Goal: Task Accomplishment & Management: Manage account settings

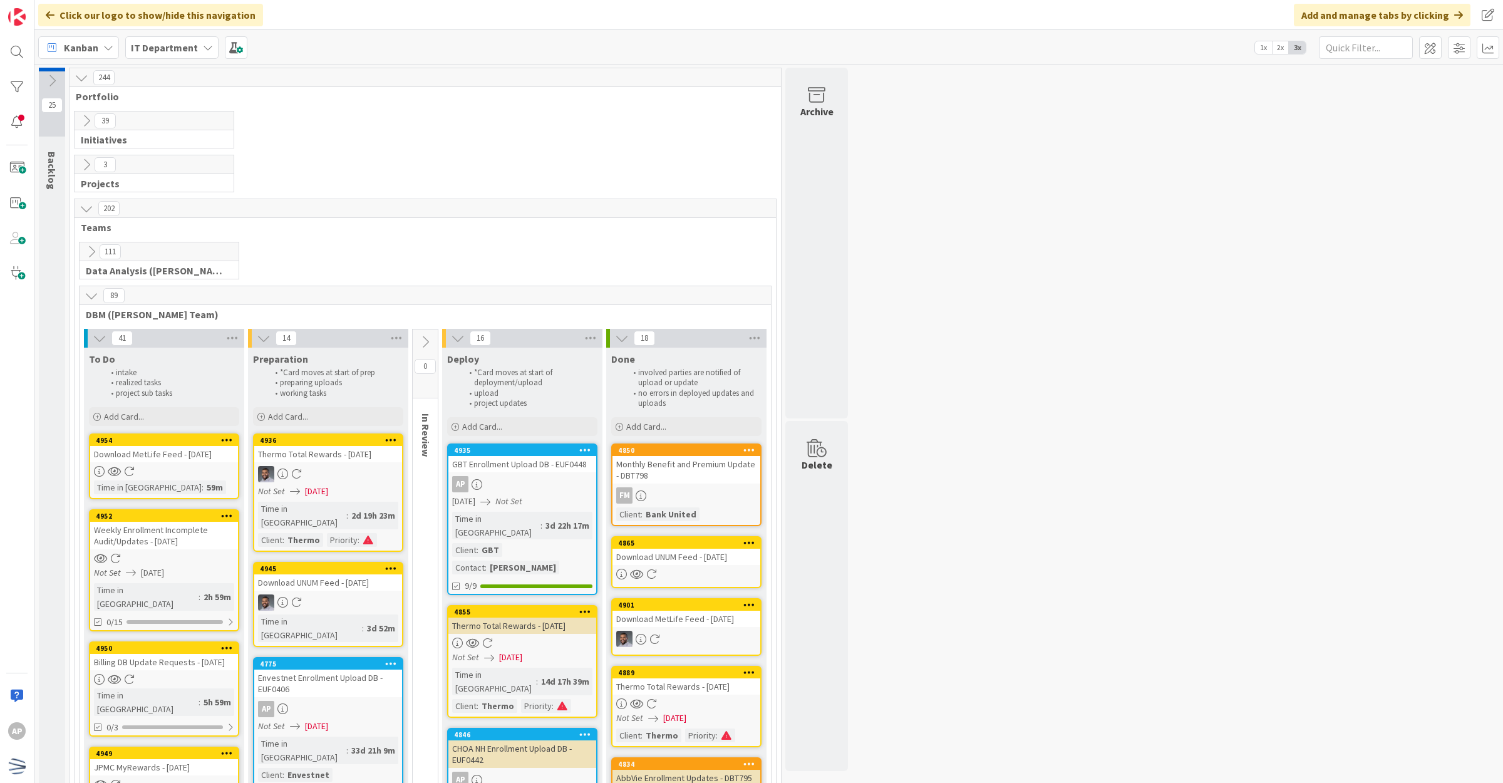
scroll to position [78, 0]
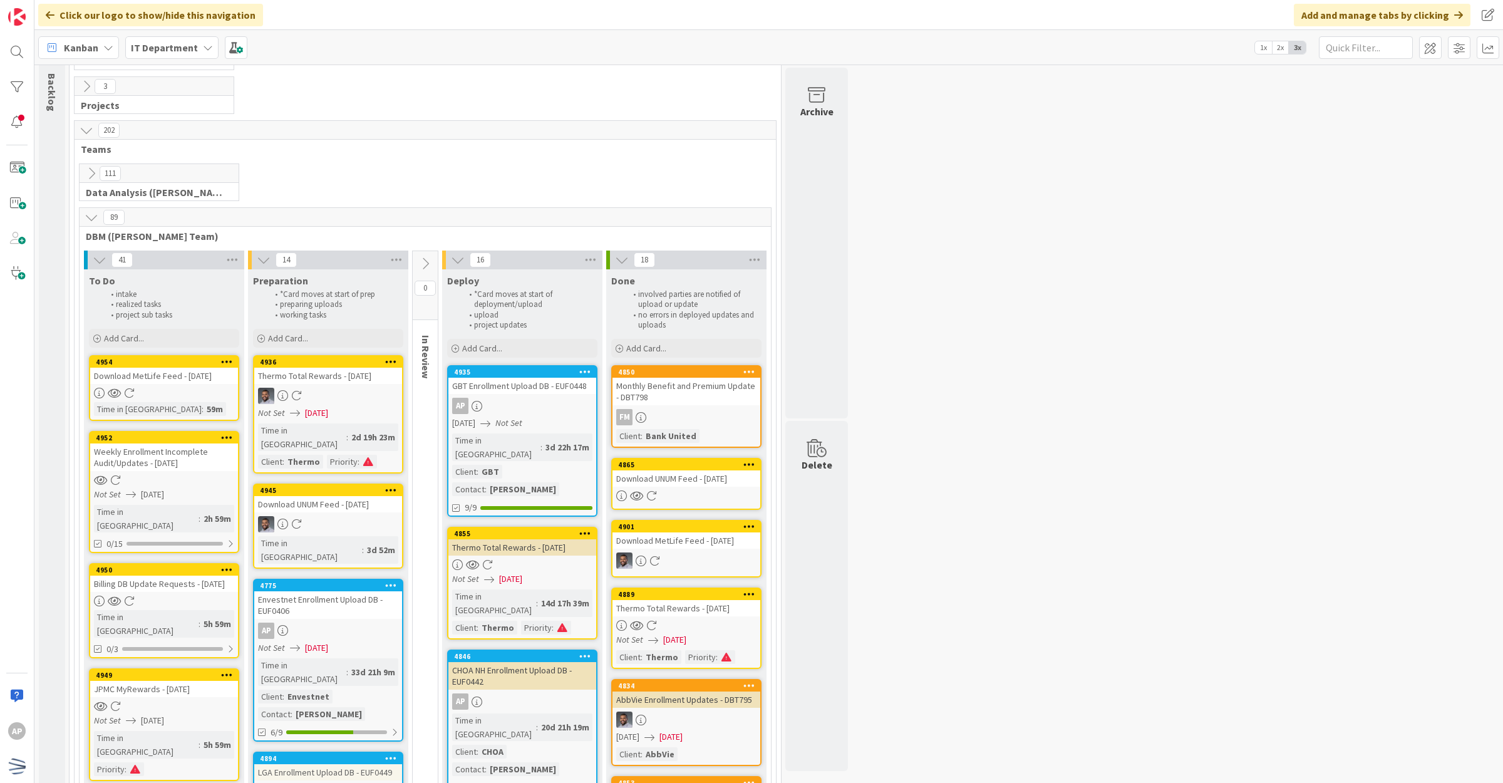
click at [364, 622] on div "AP" at bounding box center [328, 630] width 148 height 16
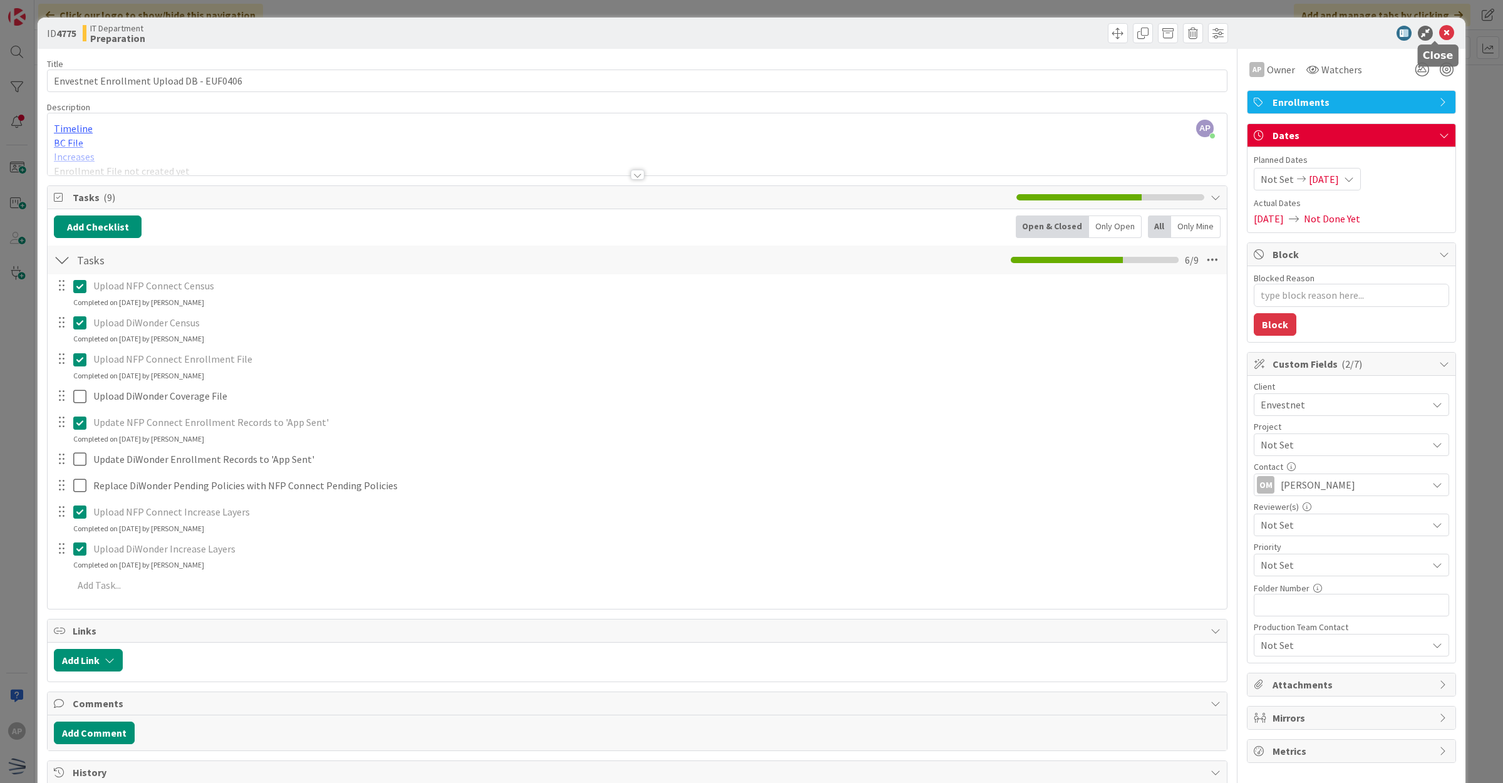
click at [1439, 26] on icon at bounding box center [1446, 33] width 15 height 15
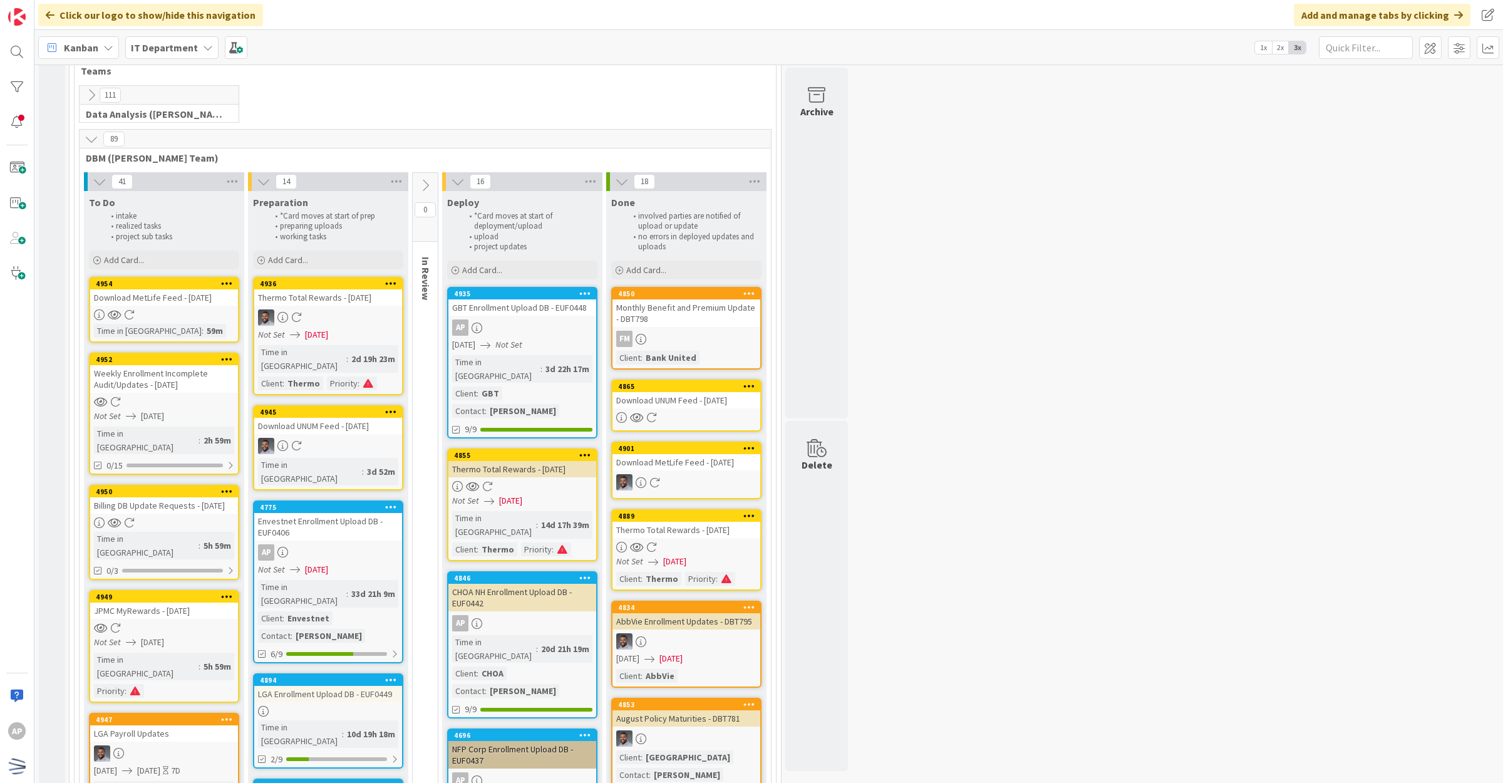
scroll to position [235, 0]
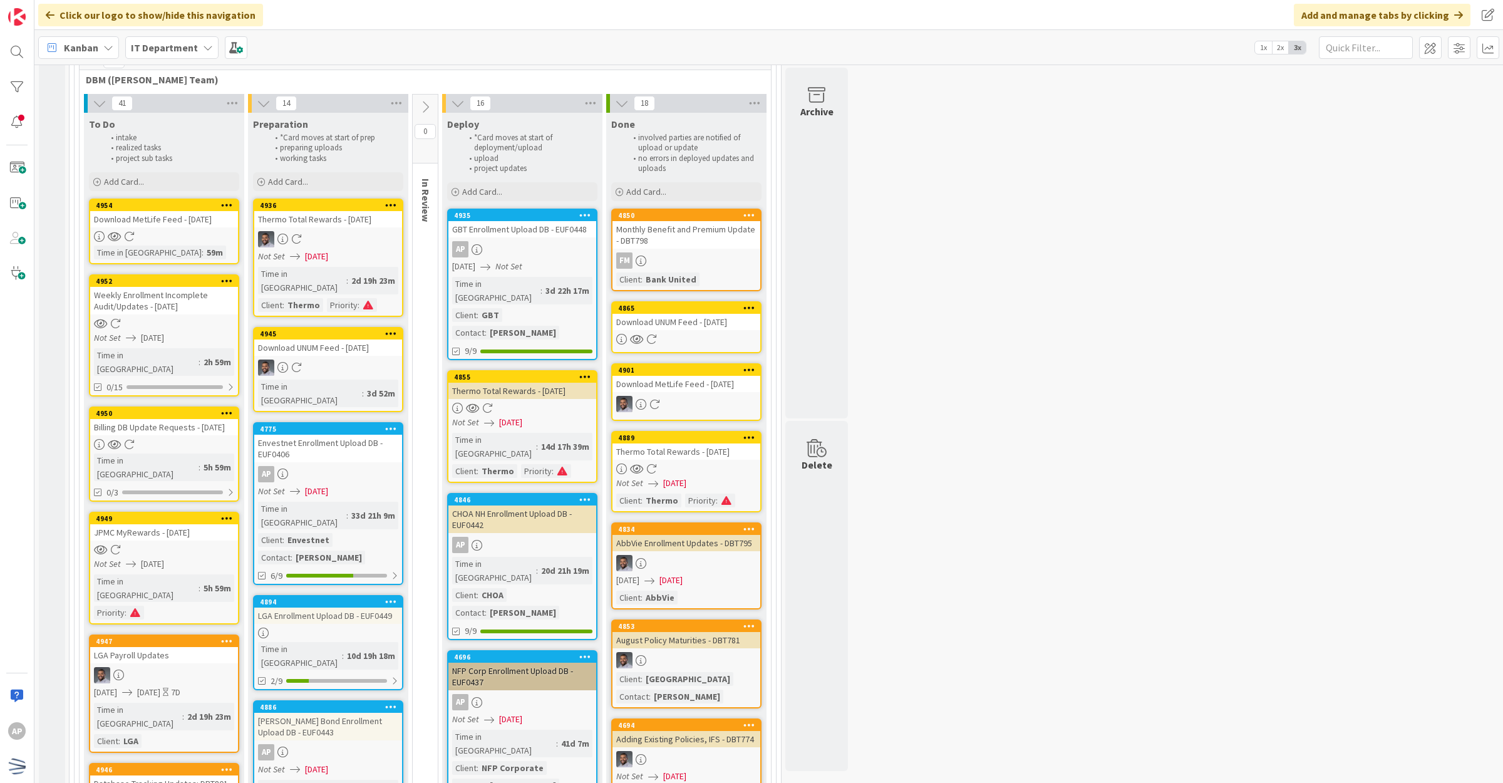
click at [333, 607] on div "LGA Enrollment Upload DB - EUF0449" at bounding box center [328, 615] width 148 height 16
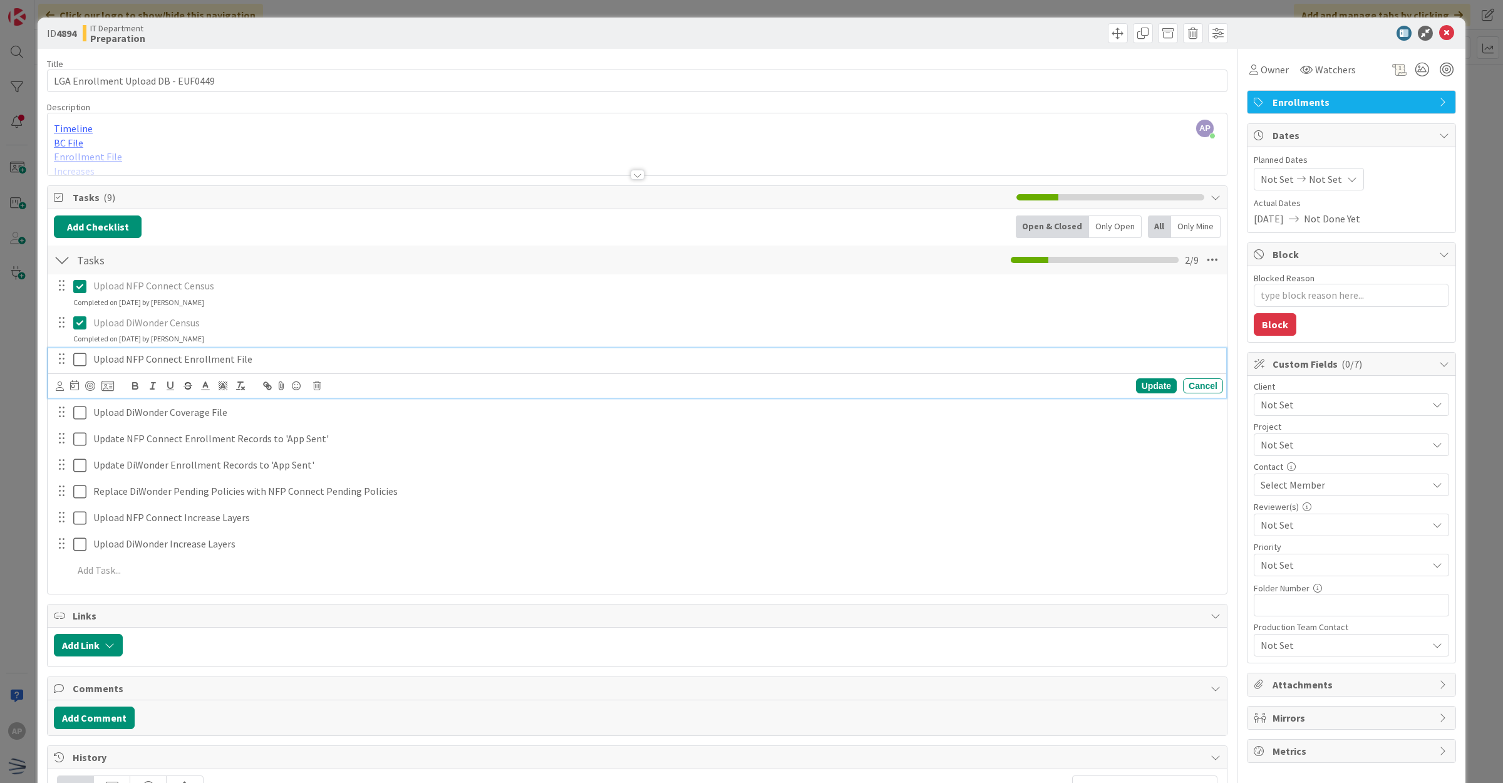
click at [86, 360] on icon at bounding box center [82, 359] width 19 height 15
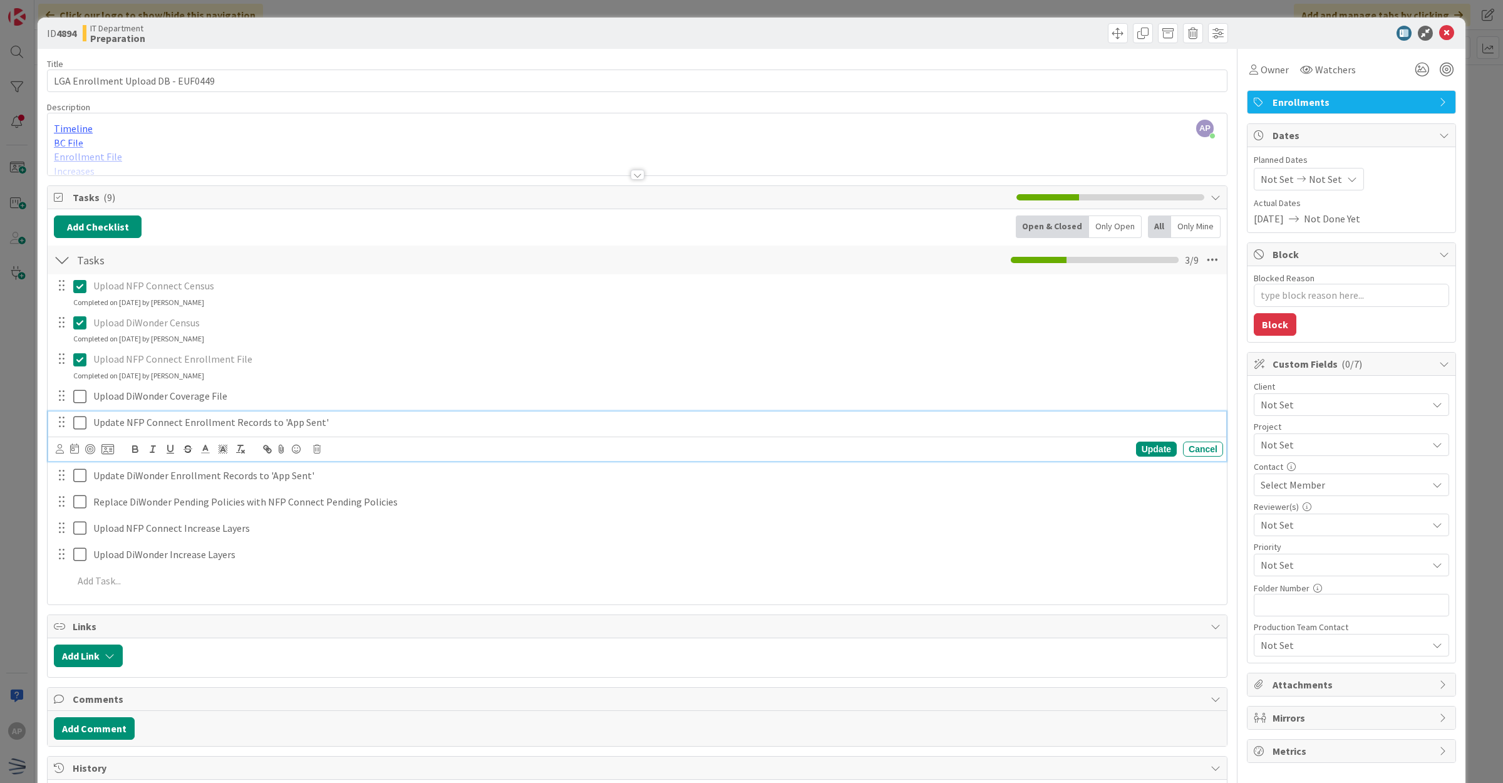
click at [76, 426] on icon at bounding box center [82, 422] width 19 height 15
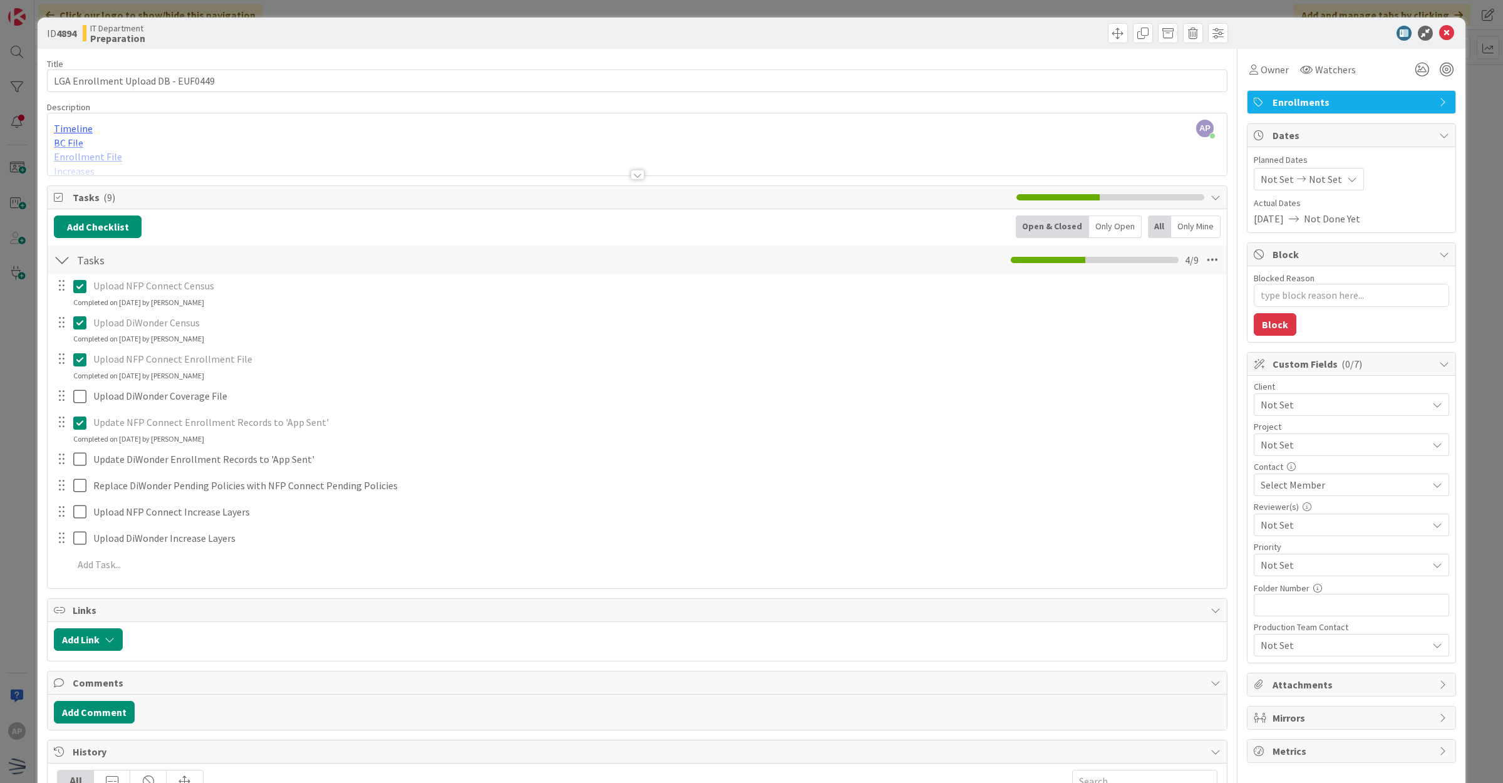
click at [631, 173] on div at bounding box center [638, 175] width 14 height 10
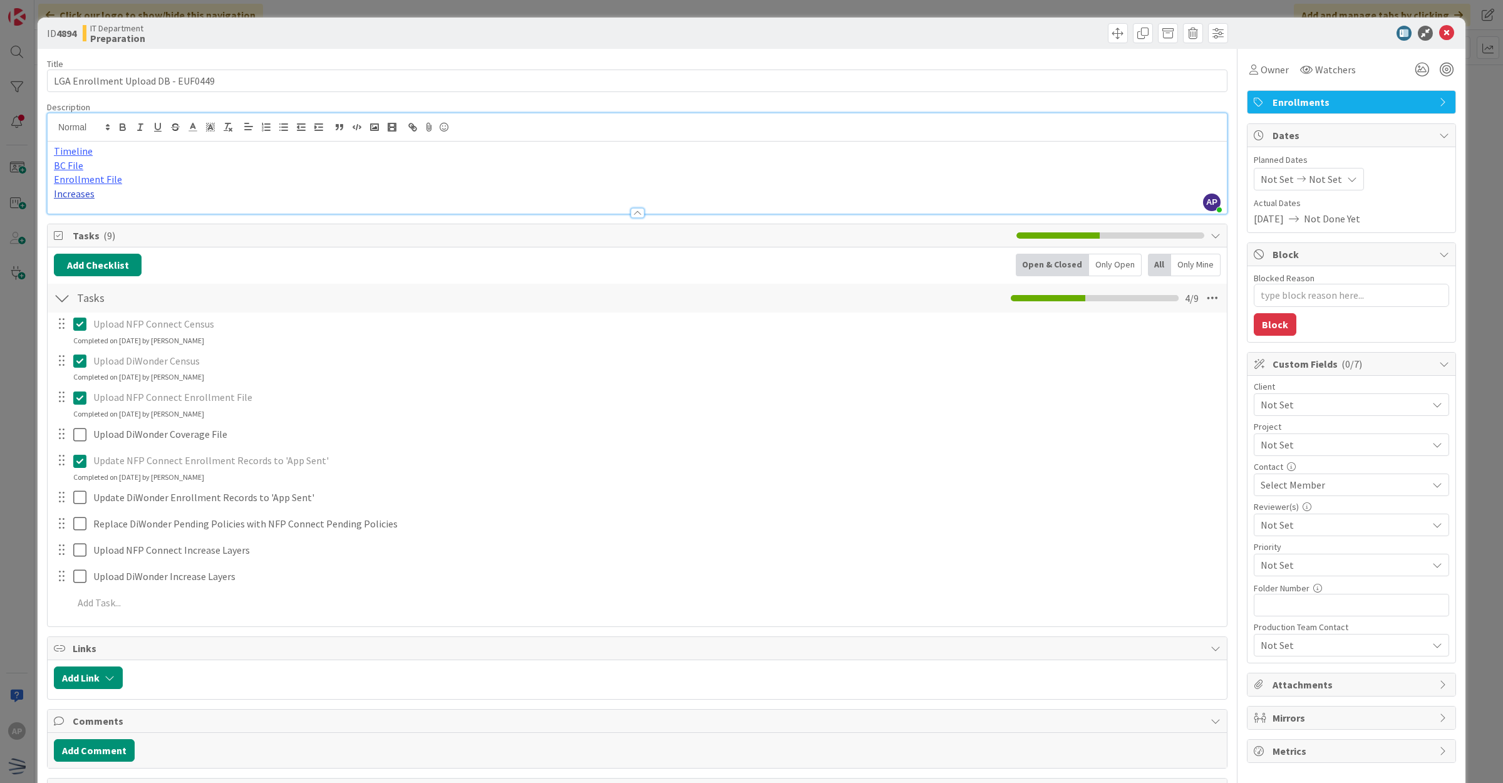
click at [86, 193] on link "Increases" at bounding box center [74, 193] width 41 height 13
click at [108, 220] on link "[URL][DOMAIN_NAME]" at bounding box center [92, 218] width 86 height 16
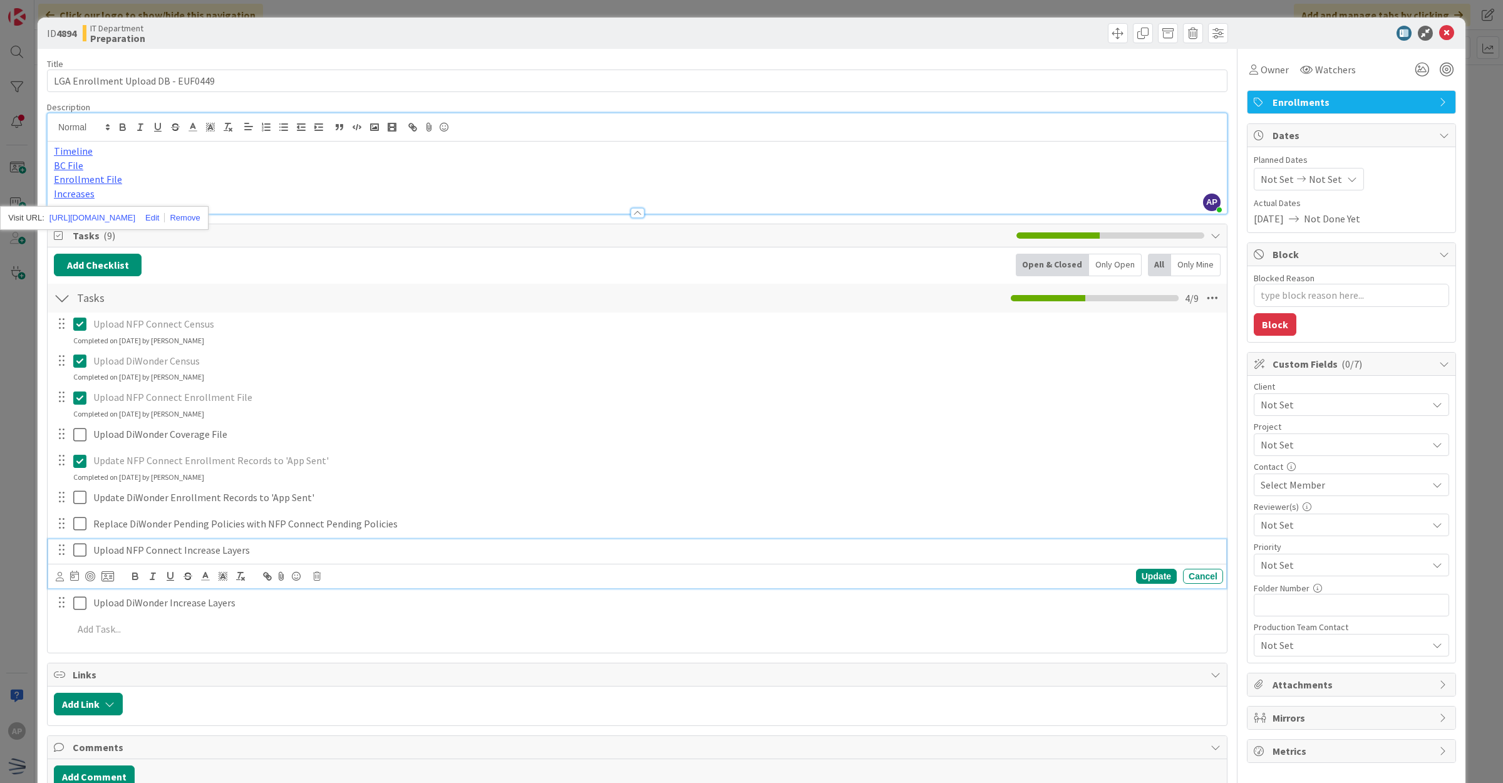
click at [85, 556] on icon at bounding box center [82, 549] width 19 height 15
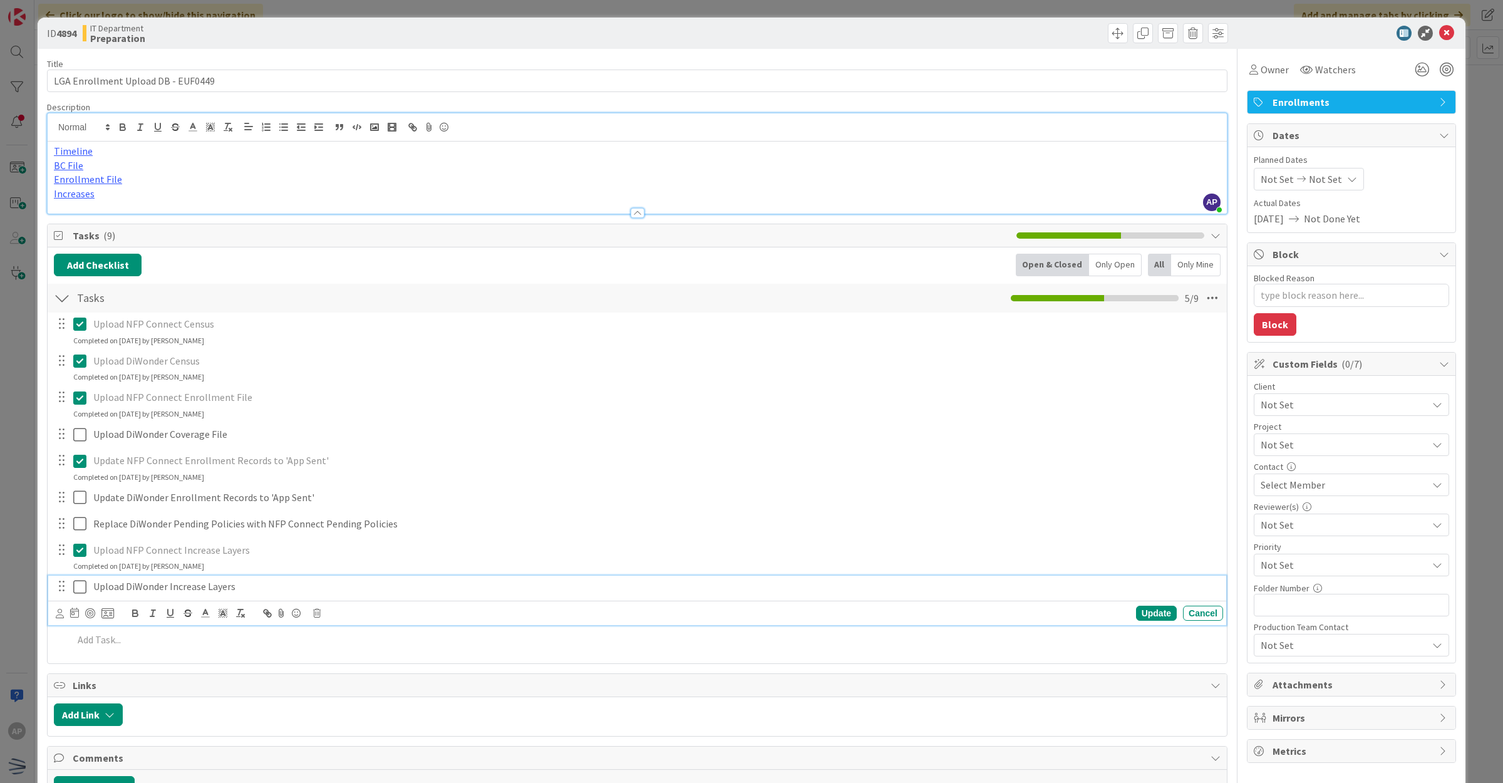
click at [78, 589] on icon at bounding box center [82, 586] width 19 height 15
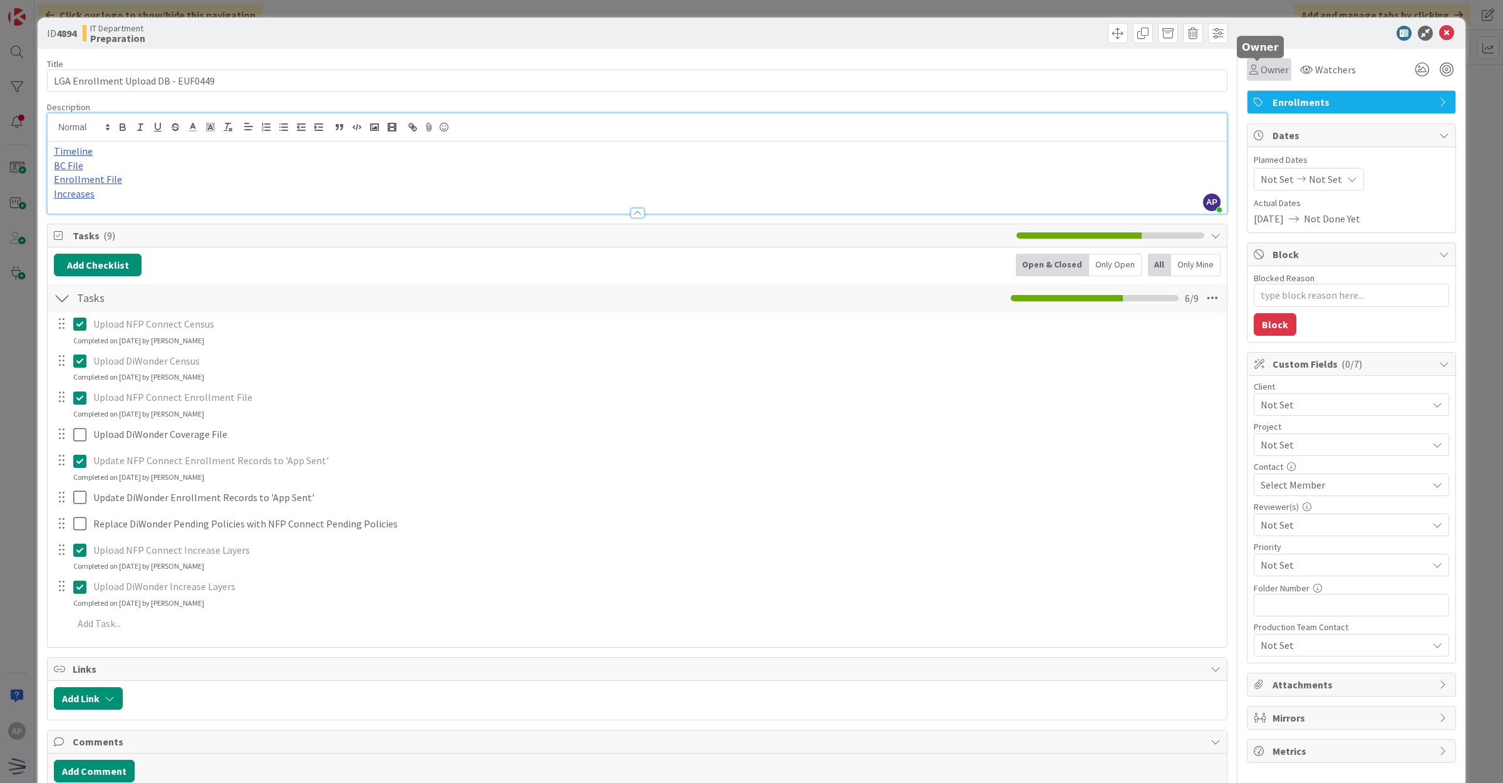
click at [1261, 70] on span "Owner" at bounding box center [1275, 69] width 28 height 15
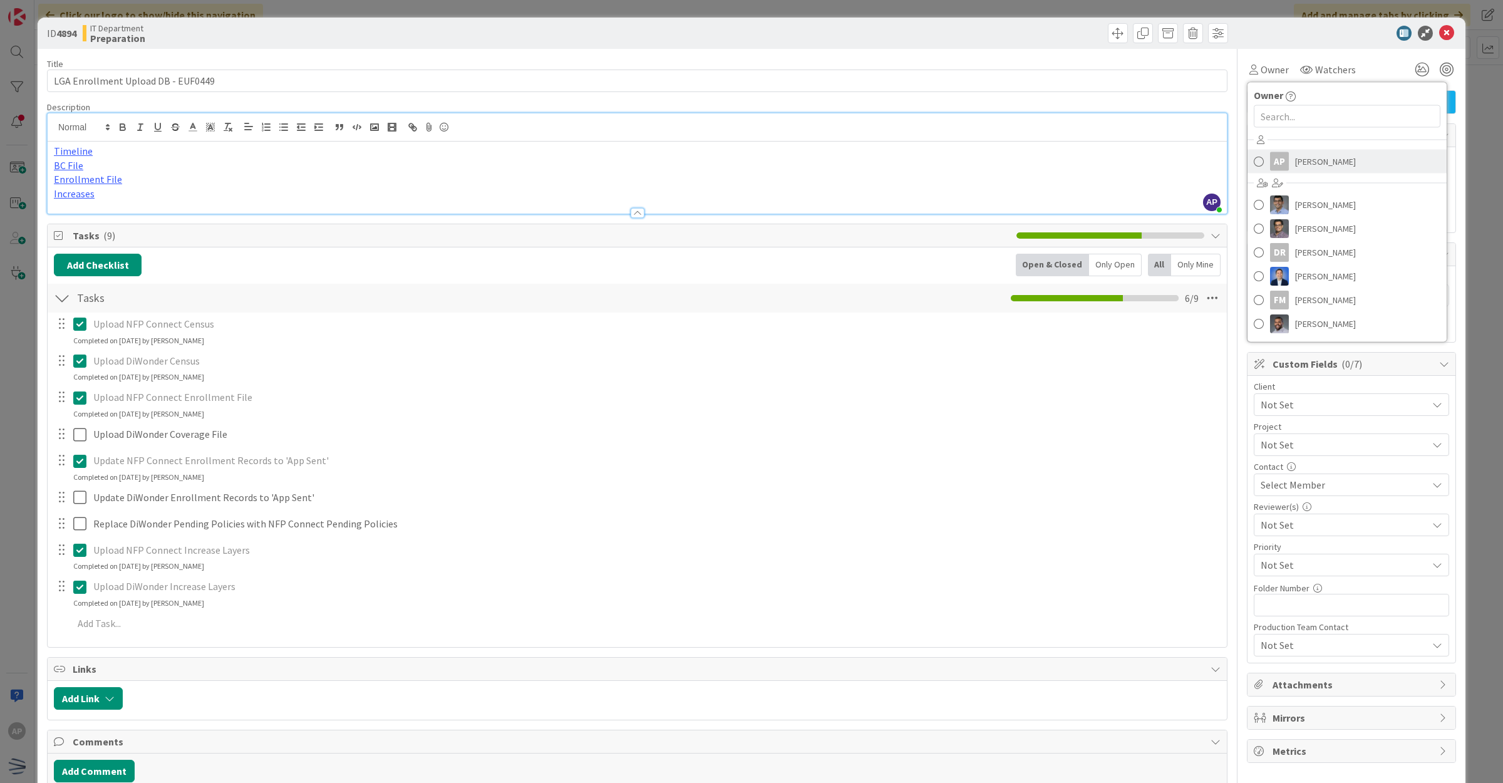
click at [1270, 167] on div "AP" at bounding box center [1279, 161] width 19 height 19
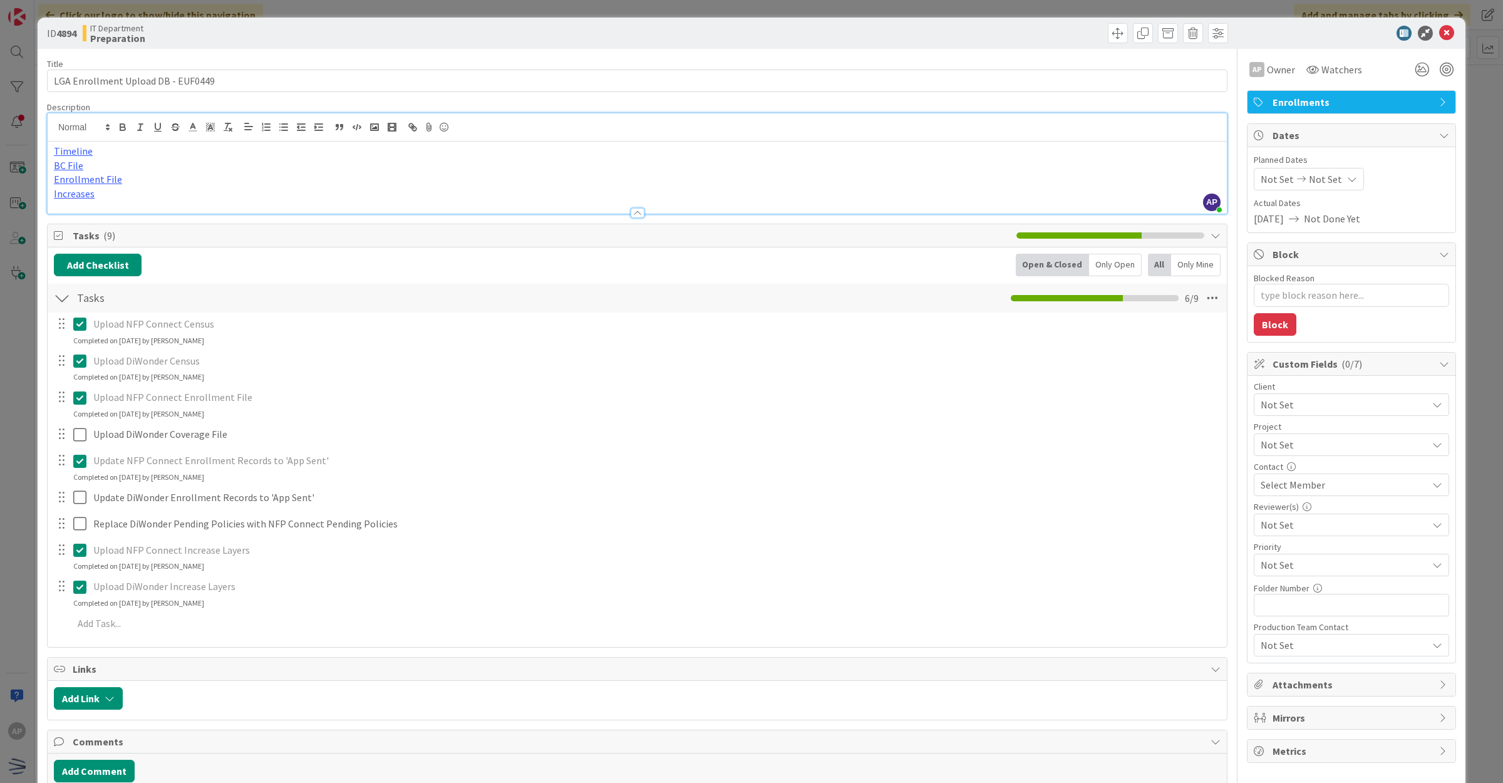
click at [1297, 403] on span "Not Set" at bounding box center [1341, 405] width 160 height 18
click at [1298, 506] on span "LGA" at bounding box center [1359, 500] width 164 height 19
click at [1439, 34] on icon at bounding box center [1446, 33] width 15 height 15
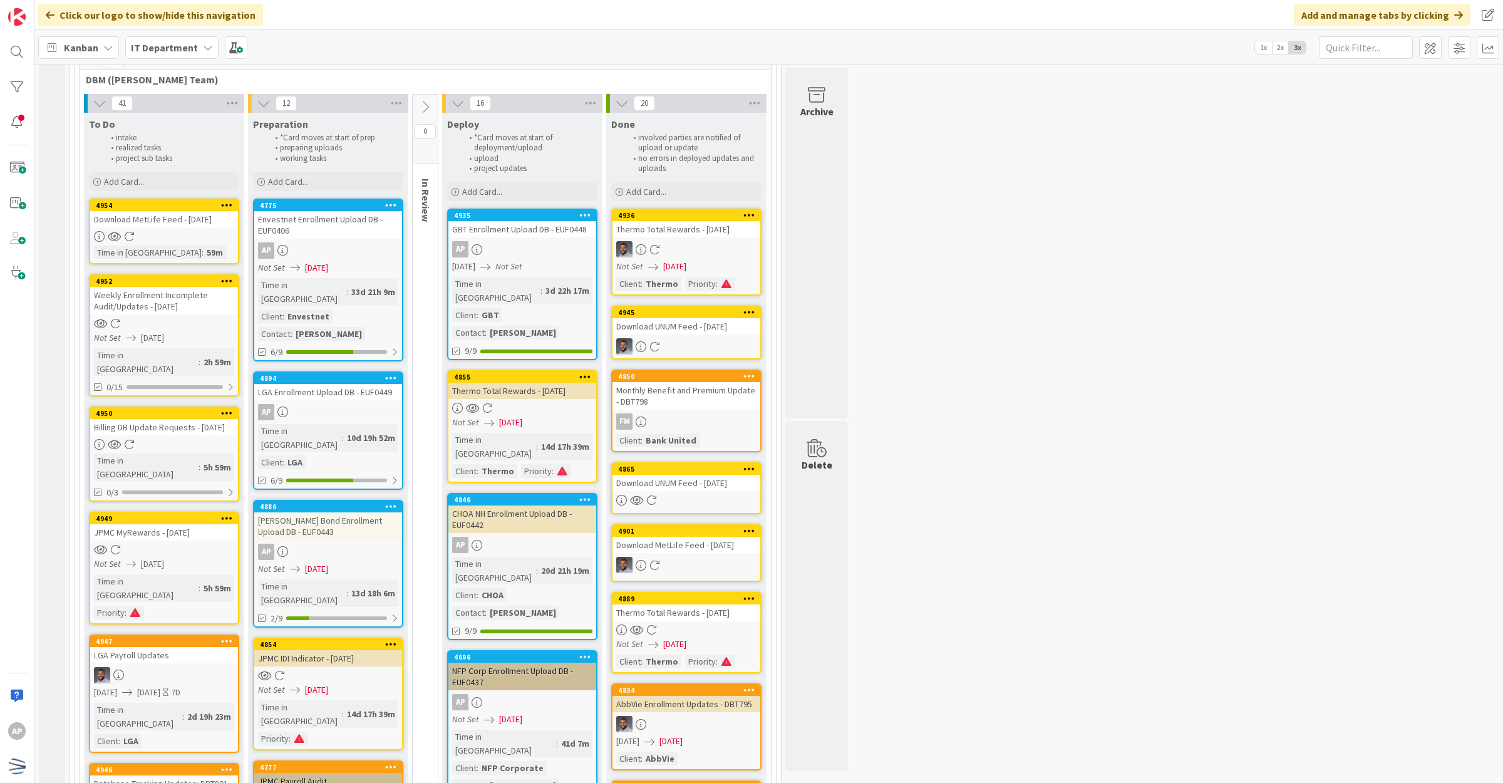
click at [380, 512] on div "[PERSON_NAME] Bond Enrollment Upload DB - EUF0443" at bounding box center [328, 526] width 148 height 28
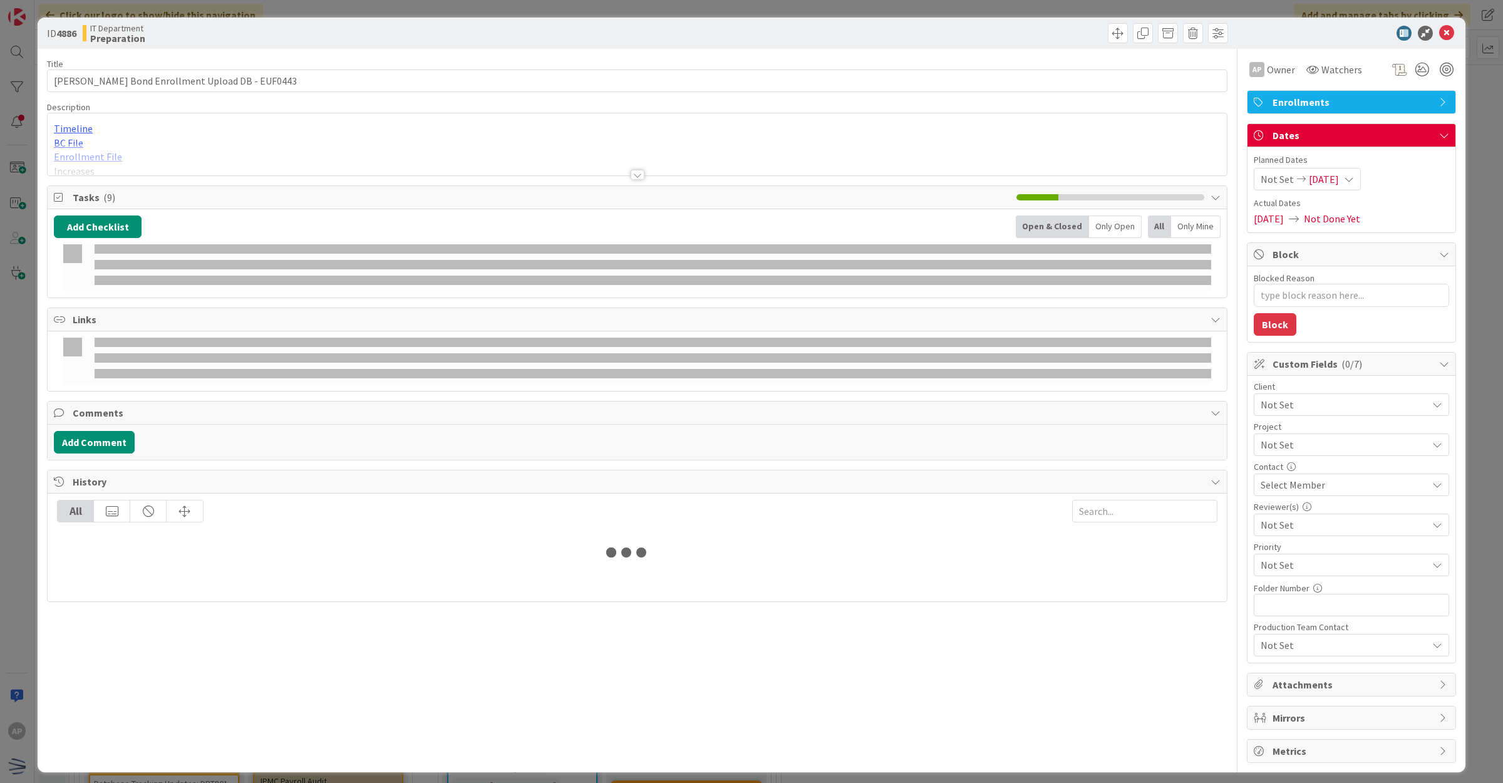
type textarea "x"
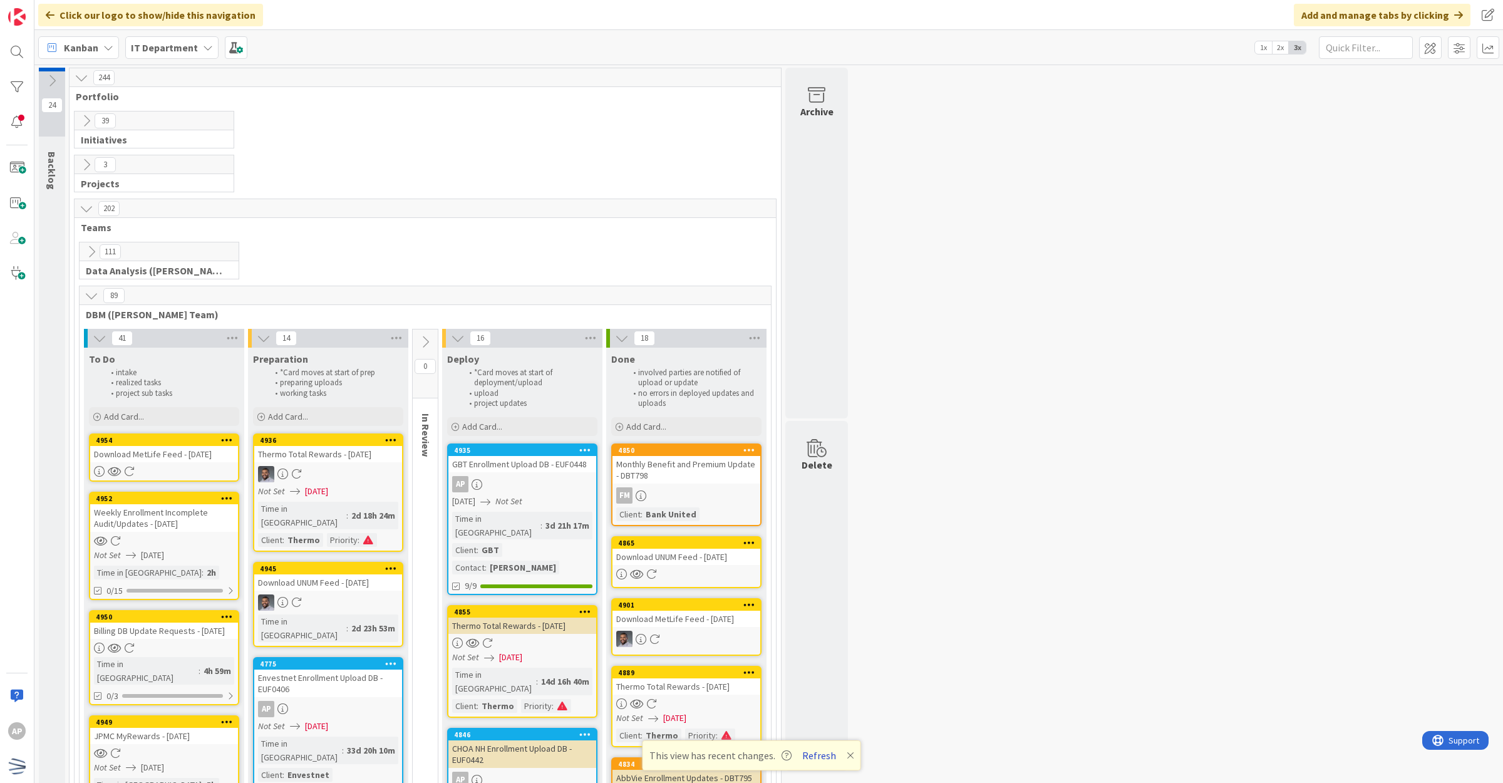
click at [825, 753] on button "Refresh" at bounding box center [819, 755] width 43 height 16
